Goal: Check status: Check status

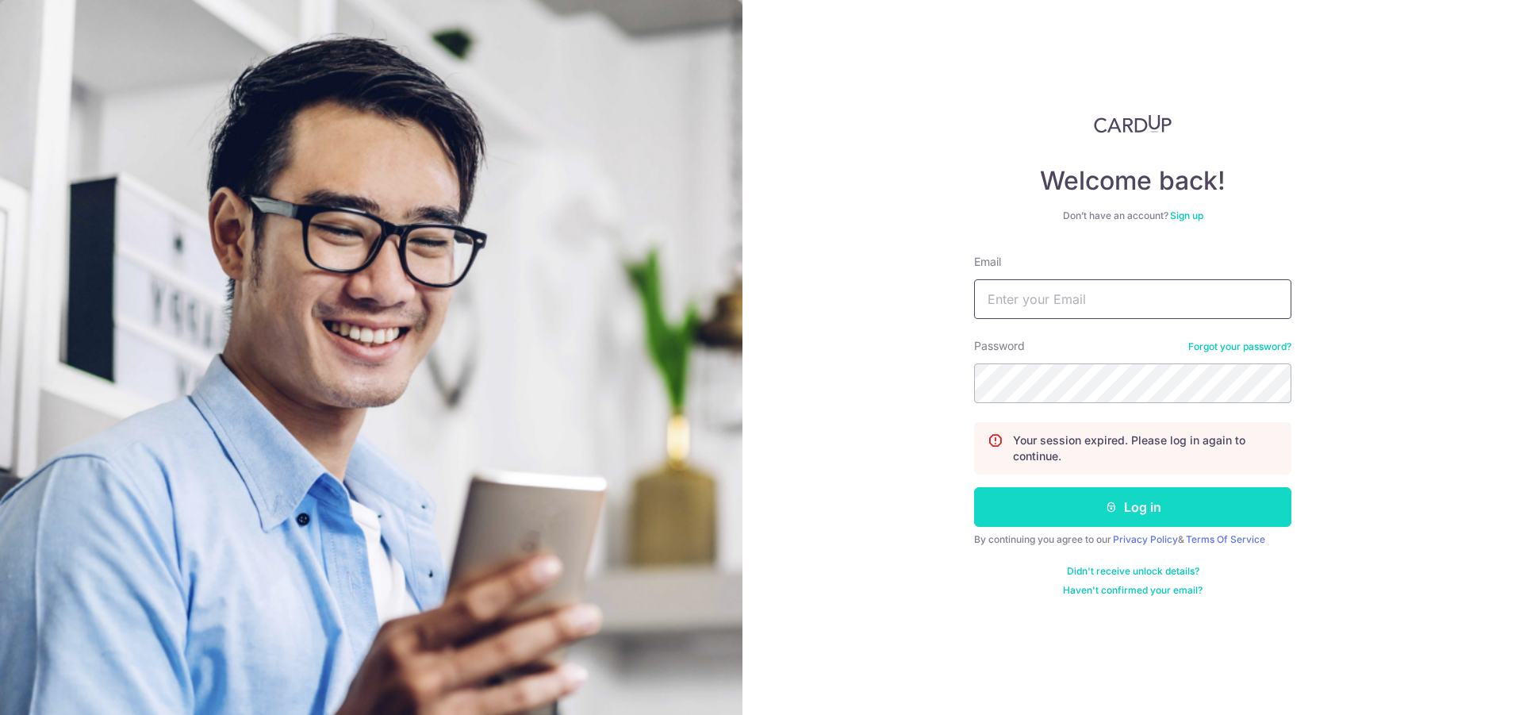
type input "[EMAIL_ADDRESS][DOMAIN_NAME]"
click at [1018, 491] on button "Log in" at bounding box center [1132, 507] width 317 height 40
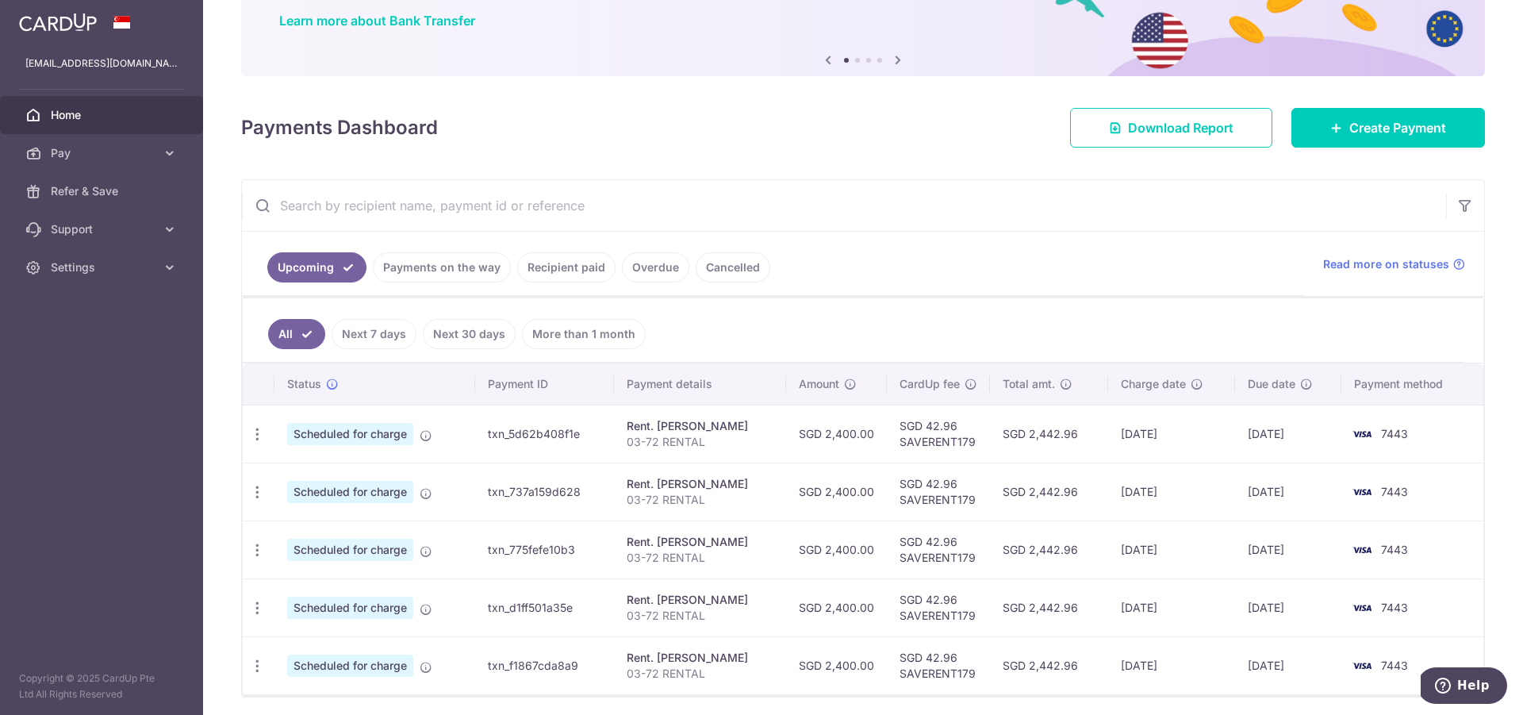
scroll to position [178, 0]
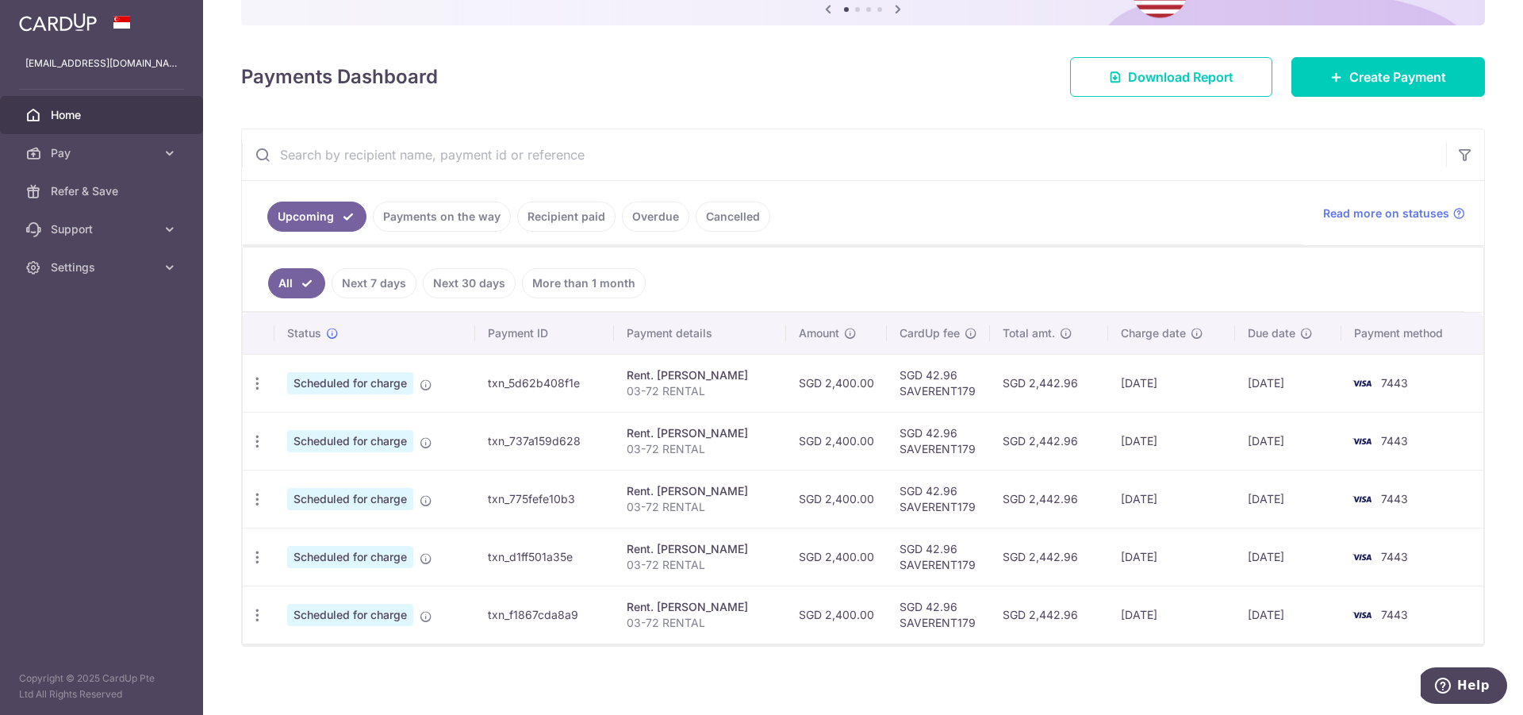
click at [443, 222] on link "Payments on the way" at bounding box center [442, 216] width 138 height 30
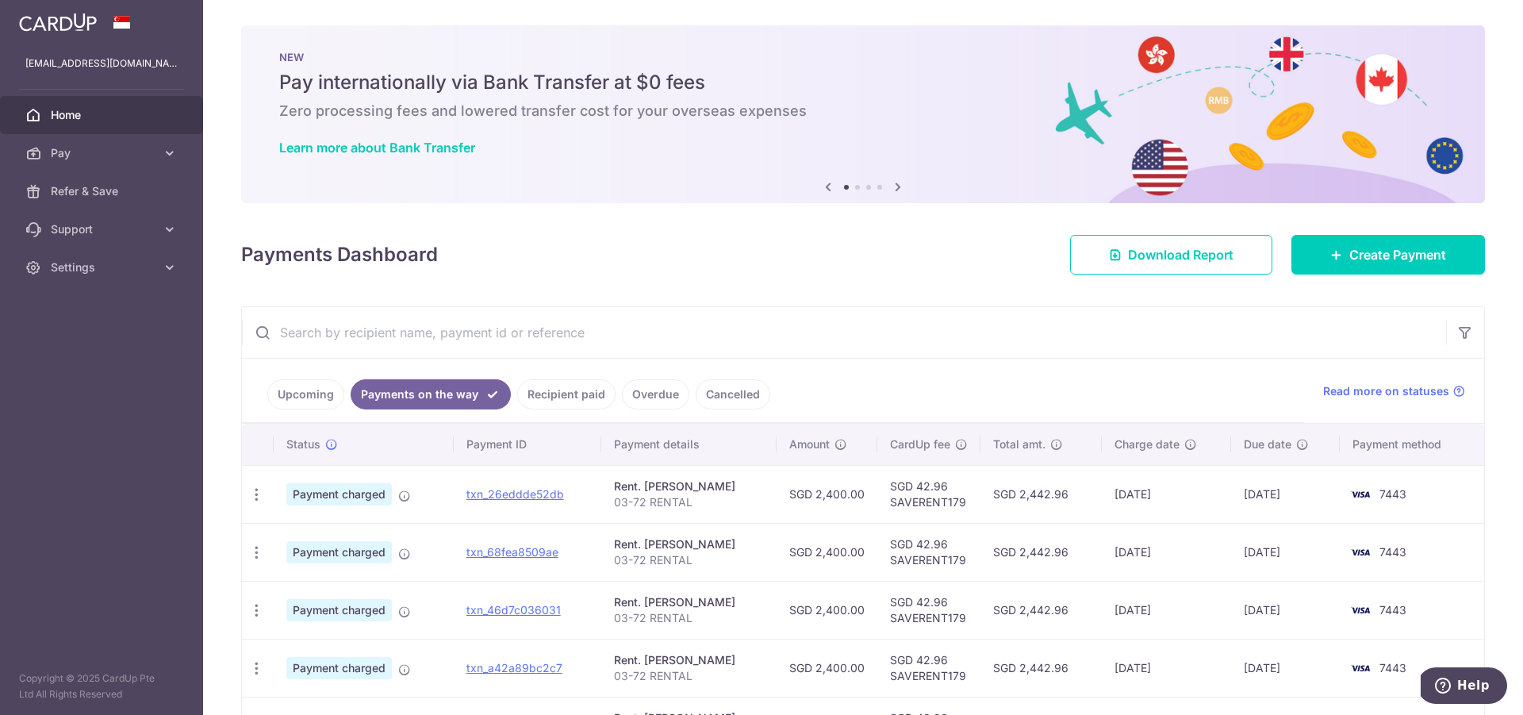
scroll to position [112, 0]
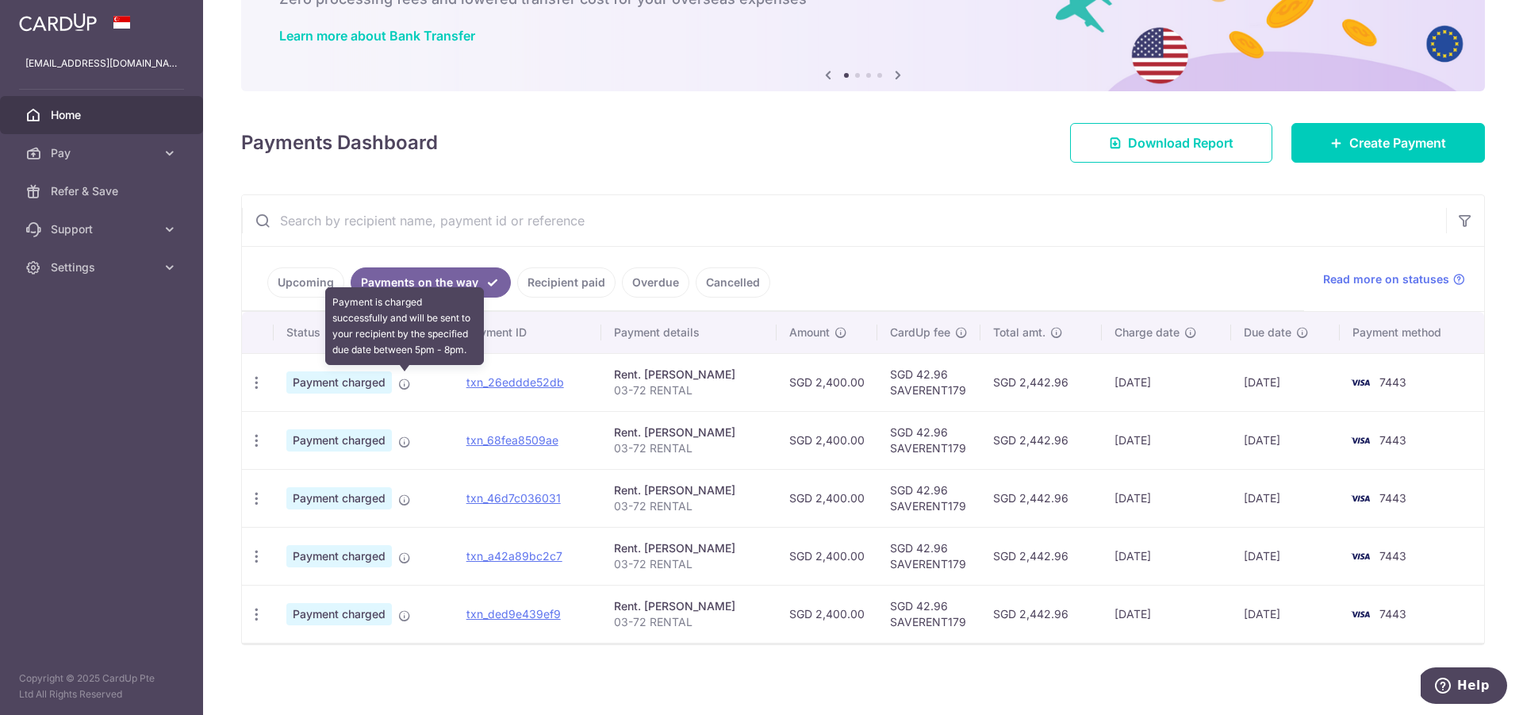
click at [410, 381] on icon at bounding box center [404, 384] width 13 height 13
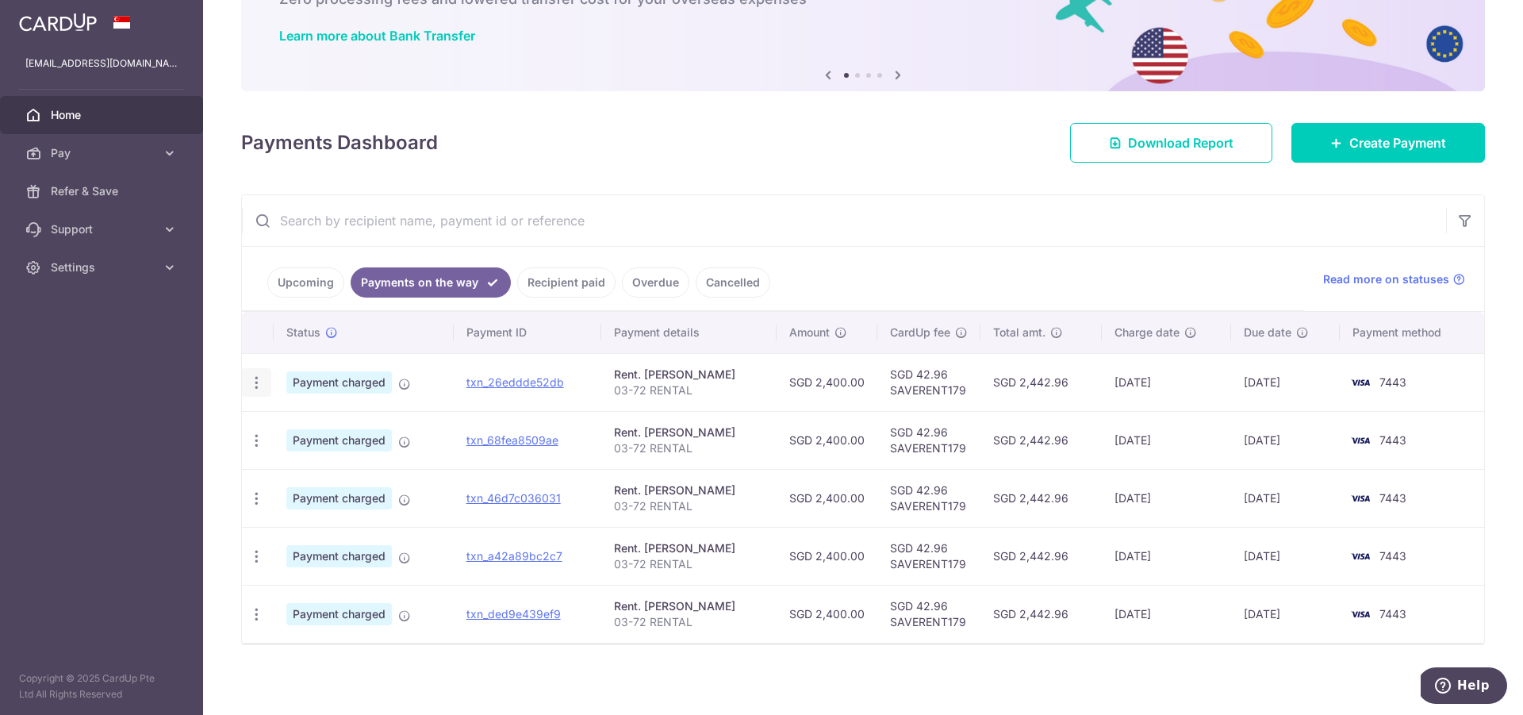
click at [250, 376] on icon "button" at bounding box center [256, 382] width 17 height 17
